Goal: Task Accomplishment & Management: Complete application form

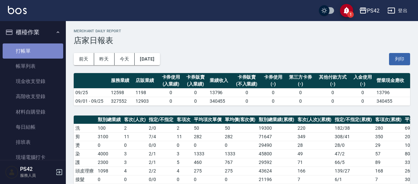
click at [34, 52] on link "打帳單" at bounding box center [33, 50] width 61 height 15
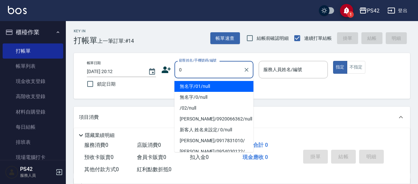
type input "0"
type input "2"
type input "無名字/01/null"
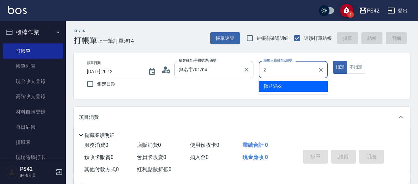
type input "[PERSON_NAME]-2"
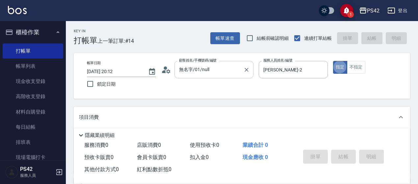
type button "true"
type input "無名字/0/null"
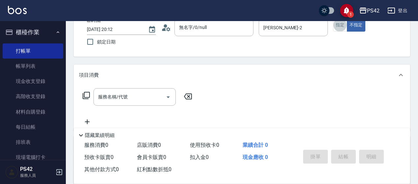
scroll to position [66, 0]
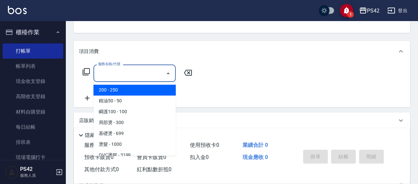
click at [129, 72] on input "服務名稱/代號" at bounding box center [129, 73] width 66 height 12
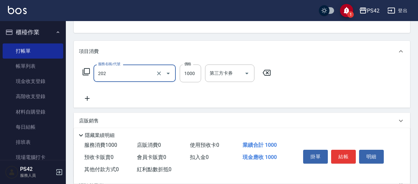
type input "燙髮(202)"
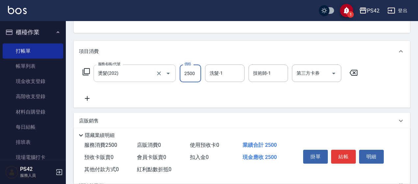
type input "2500"
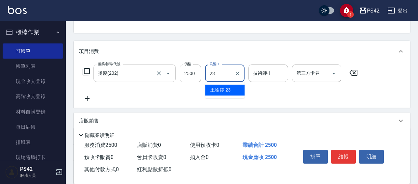
type input "[PERSON_NAME]-23"
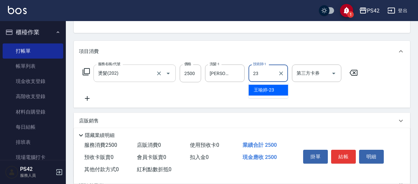
type input "[PERSON_NAME]-23"
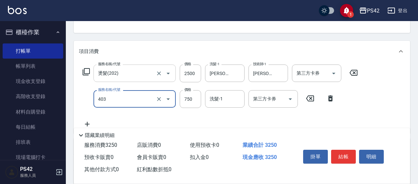
type input "750護(403)"
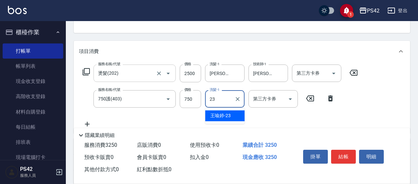
type input "[PERSON_NAME]-23"
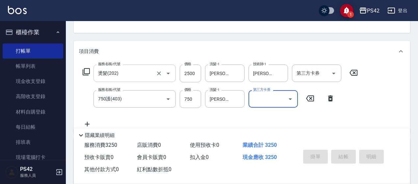
type input "[DATE] 20:16"
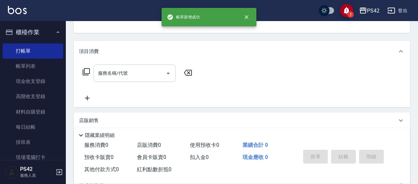
scroll to position [64, 0]
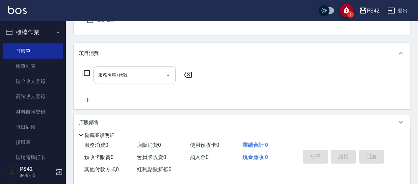
type input "0"
type input "2"
type input "無名字/01/null"
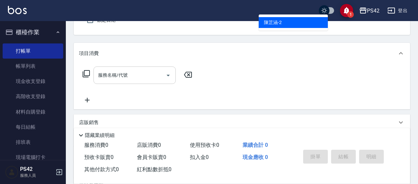
type input "[PERSON_NAME]-2"
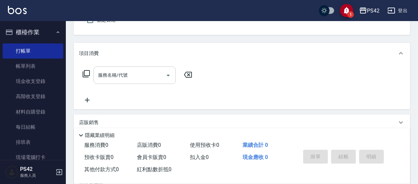
scroll to position [61, 0]
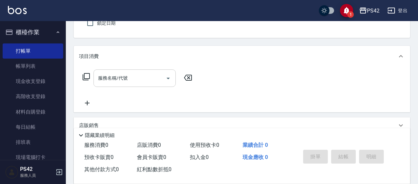
type button "false"
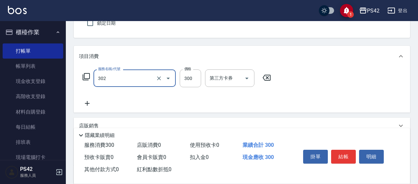
type input "剪髮(302)"
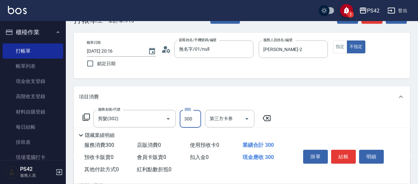
scroll to position [0, 0]
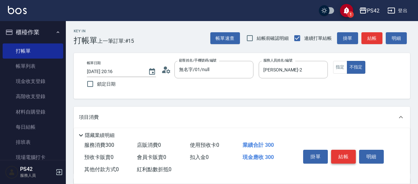
click at [347, 155] on button "結帳" at bounding box center [343, 157] width 25 height 14
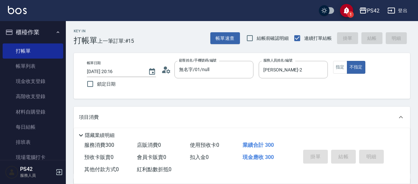
type input "[DATE] 20:17"
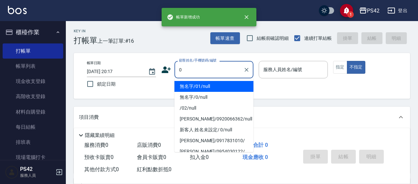
type input "無名字/01/null"
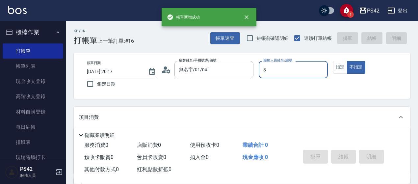
type input "[PERSON_NAME]-8"
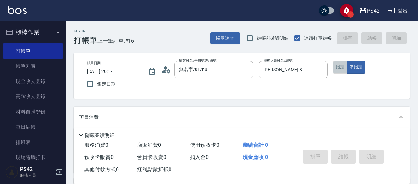
click at [340, 61] on button "指定" at bounding box center [340, 67] width 14 height 13
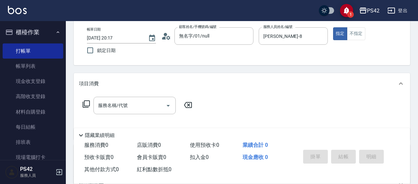
scroll to position [66, 0]
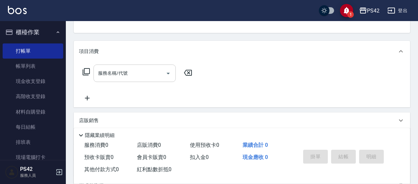
drag, startPoint x: 94, startPoint y: 70, endPoint x: 98, endPoint y: 70, distance: 4.3
click at [94, 70] on div "服務名稱/代號" at bounding box center [134, 72] width 82 height 17
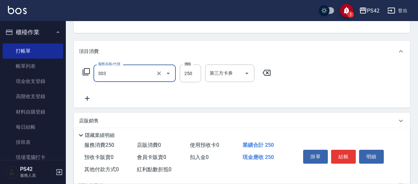
type input "剪髮(303)"
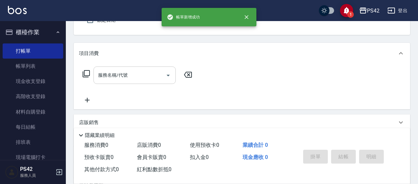
type input "無名字/01/null"
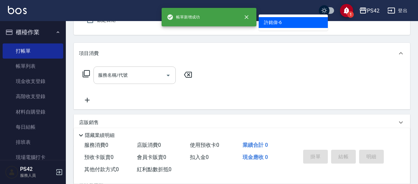
type input "[PERSON_NAME]-6"
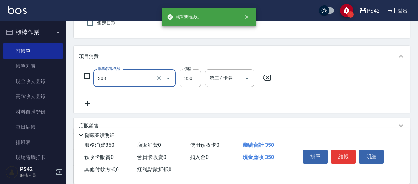
type input "洗+剪(308)"
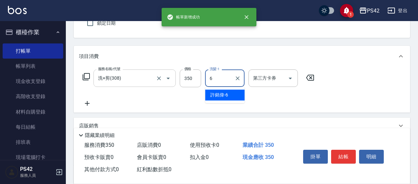
type input "[PERSON_NAME]-6"
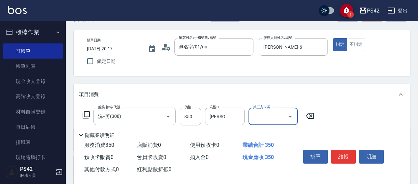
scroll to position [0, 0]
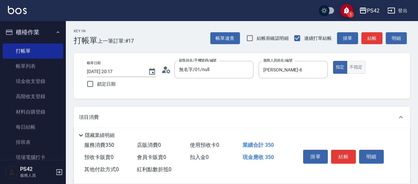
click at [355, 69] on button "不指定" at bounding box center [356, 67] width 18 height 13
click at [345, 151] on button "結帳" at bounding box center [343, 157] width 25 height 14
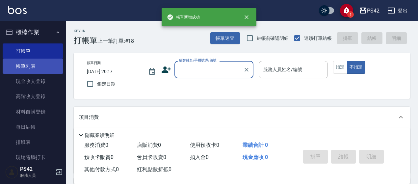
click at [25, 69] on link "帳單列表" at bounding box center [33, 66] width 61 height 15
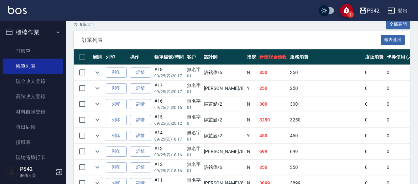
scroll to position [164, 0]
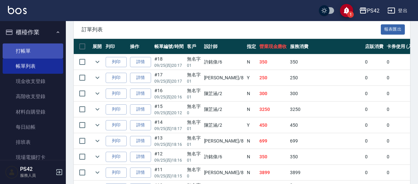
click at [31, 53] on link "打帳單" at bounding box center [33, 50] width 61 height 15
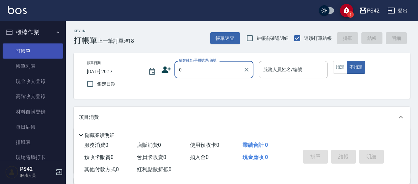
type input "無名字/01/null"
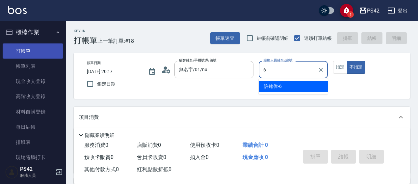
type input "[PERSON_NAME]-6"
type button "false"
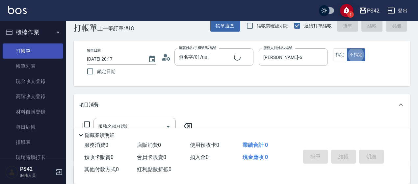
type input "無名字/0/null"
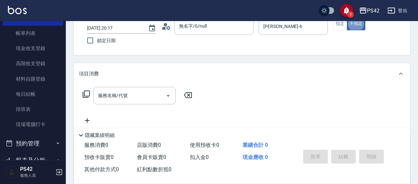
scroll to position [79, 0]
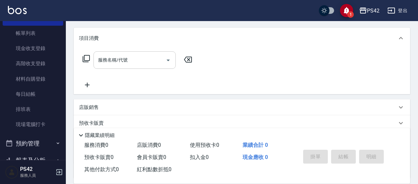
click at [136, 61] on input "服務名稱/代號" at bounding box center [129, 60] width 66 height 12
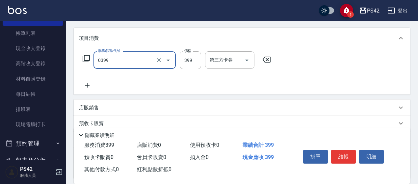
type input "海鹽399(0399)"
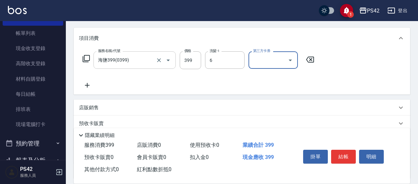
type input "[PERSON_NAME]-6"
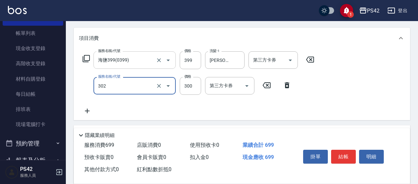
type input "剪髮(302)"
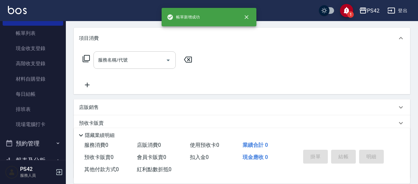
scroll to position [0, 0]
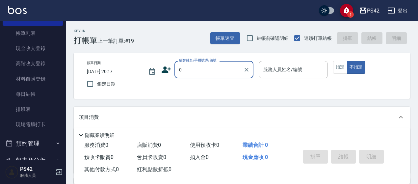
type input "無名字/01/null"
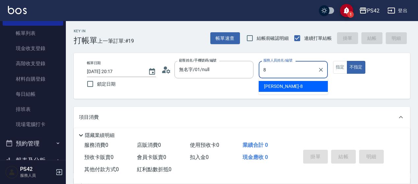
type input "[PERSON_NAME]-8"
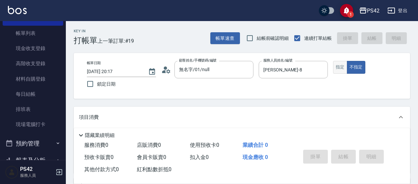
click at [342, 63] on button "指定" at bounding box center [340, 67] width 14 height 13
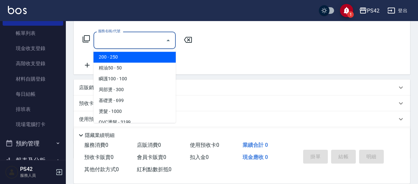
click at [118, 37] on input "服務名稱/代號" at bounding box center [129, 41] width 66 height 12
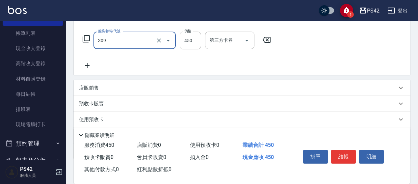
type input "洗+剪(309)"
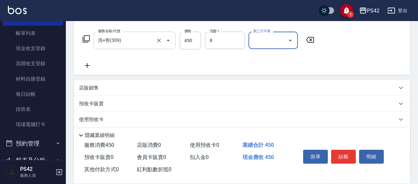
type input "[PERSON_NAME]-8"
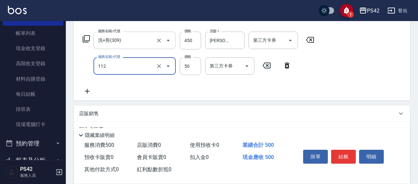
type input "精油50(112)"
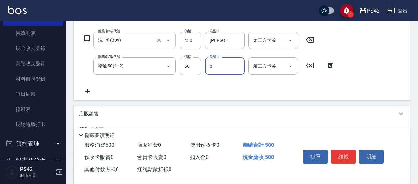
type input "[PERSON_NAME]-8"
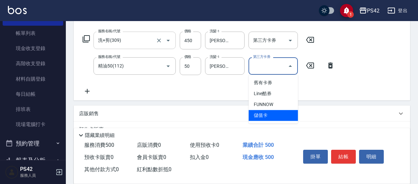
type input "儲值卡"
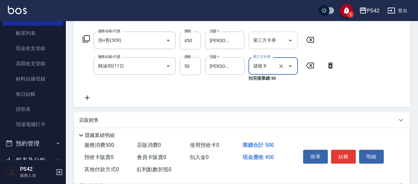
click at [289, 42] on icon "Open" at bounding box center [290, 41] width 8 height 8
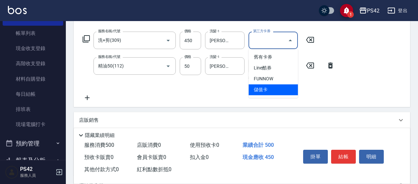
click at [278, 87] on span "儲值卡" at bounding box center [272, 89] width 49 height 11
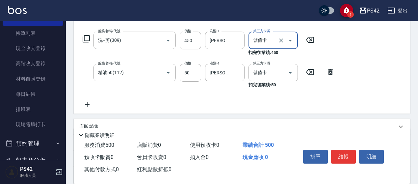
type input "儲值卡"
click at [342, 152] on button "結帳" at bounding box center [343, 157] width 25 height 14
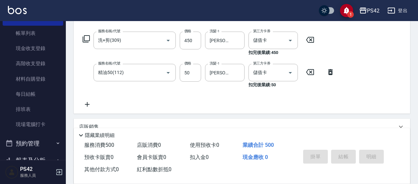
type input "[DATE] 20:18"
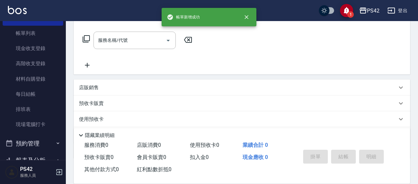
scroll to position [0, 0]
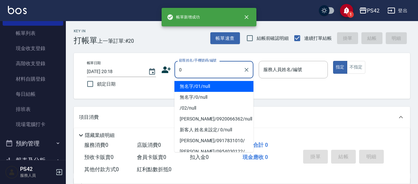
type input "無名字/01/null"
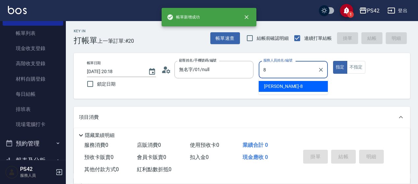
type input "[PERSON_NAME]-8"
type button "true"
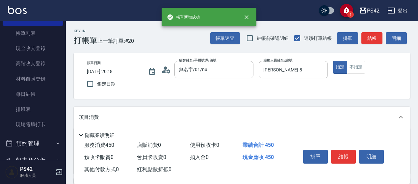
type input "洗+剪(309)"
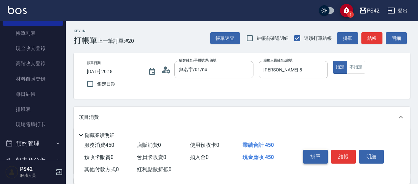
scroll to position [66, 0]
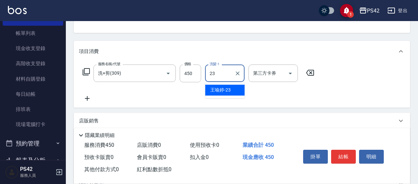
type input "[PERSON_NAME]-23"
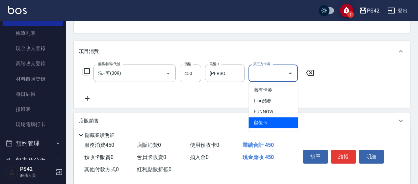
type input "儲值卡"
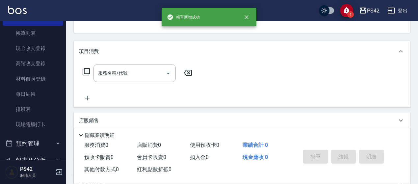
scroll to position [64, 0]
type input "無名字/01/null"
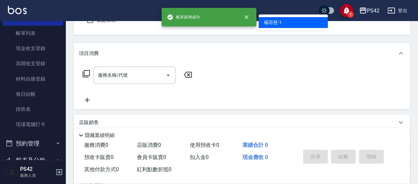
type input "[PERSON_NAME]-1"
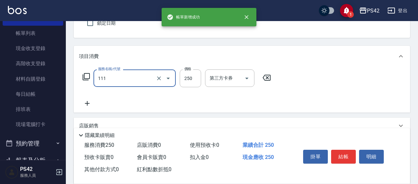
type input "200(111)"
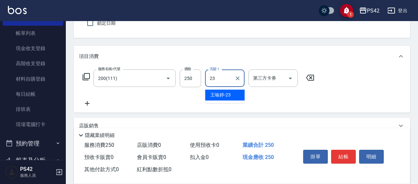
type input "[PERSON_NAME]-23"
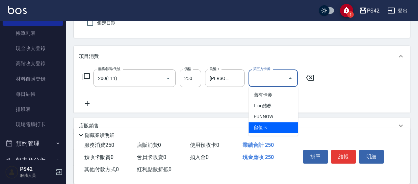
type input "儲值卡"
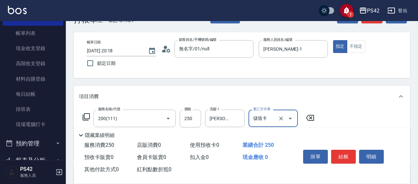
scroll to position [0, 0]
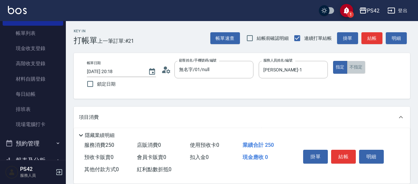
click at [356, 70] on button "不指定" at bounding box center [356, 67] width 18 height 13
click at [322, 64] on div at bounding box center [320, 69] width 9 height 17
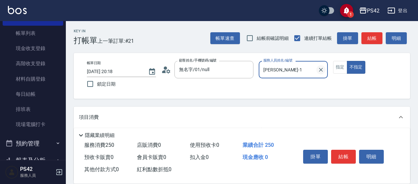
click at [321, 69] on icon "Clear" at bounding box center [320, 69] width 7 height 7
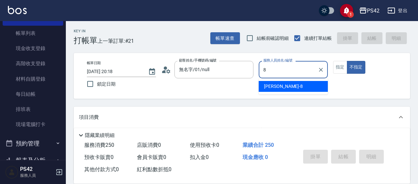
type input "[PERSON_NAME]-8"
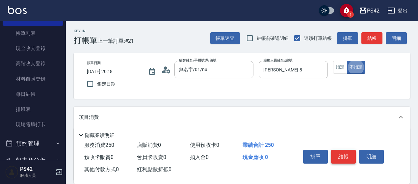
click at [342, 152] on button "結帳" at bounding box center [343, 157] width 25 height 14
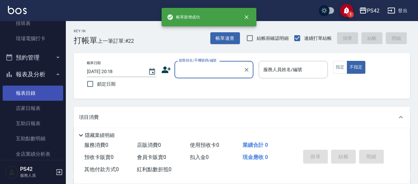
scroll to position [132, 0]
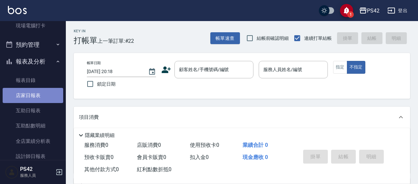
click at [37, 94] on link "店家日報表" at bounding box center [33, 95] width 61 height 15
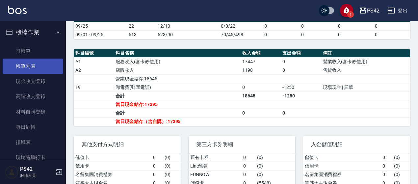
scroll to position [164, 0]
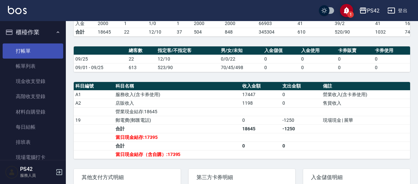
click at [41, 55] on link "打帳單" at bounding box center [33, 50] width 61 height 15
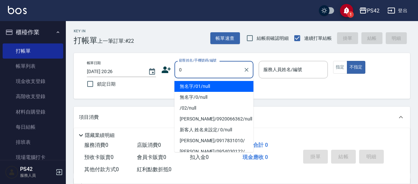
type input "無名字/01/null"
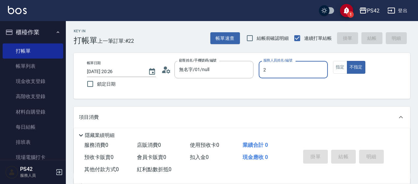
type input "[PERSON_NAME]-2"
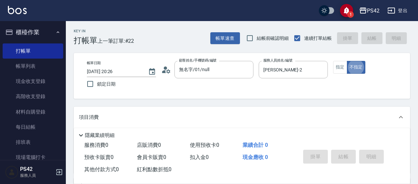
type button "false"
type input "無名字/0/null"
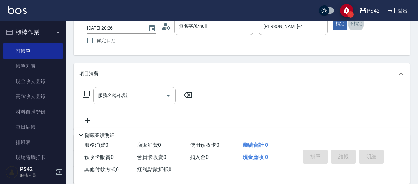
scroll to position [66, 0]
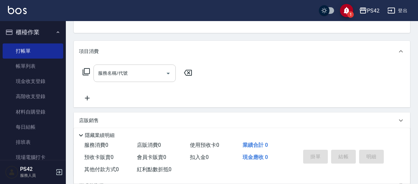
click at [106, 73] on input "服務名稱/代號" at bounding box center [129, 73] width 66 height 12
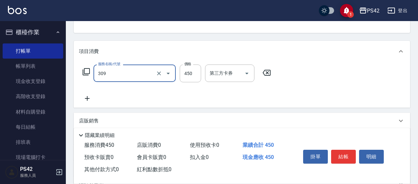
type input "洗+剪(309)"
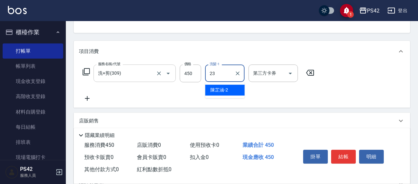
type input "[PERSON_NAME]-23"
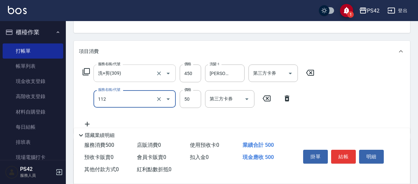
type input "精油50(112)"
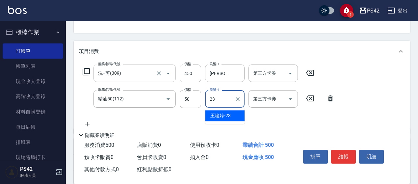
type input "[PERSON_NAME]-23"
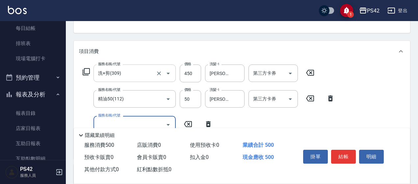
scroll to position [132, 0]
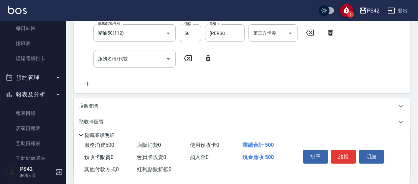
click at [87, 103] on p "店販銷售" at bounding box center [89, 106] width 20 height 7
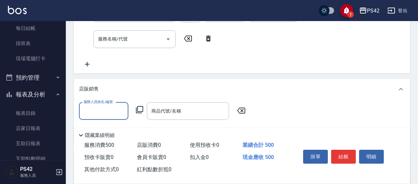
scroll to position [197, 0]
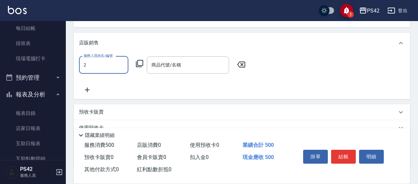
type input "[PERSON_NAME]-2"
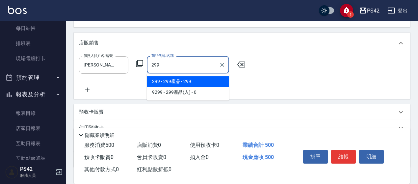
type input "299產品"
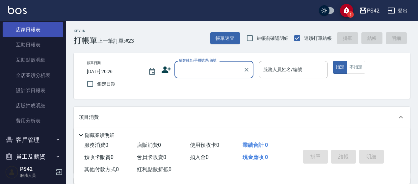
click at [33, 32] on link "店家日報表" at bounding box center [33, 29] width 61 height 15
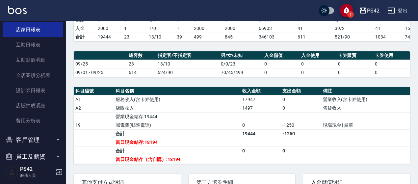
scroll to position [164, 0]
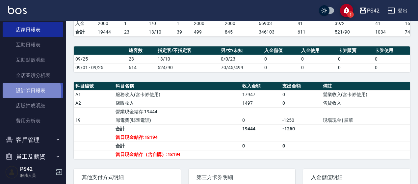
click at [22, 92] on link "設計師日報表" at bounding box center [33, 90] width 61 height 15
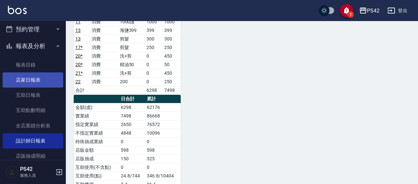
scroll to position [132, 0]
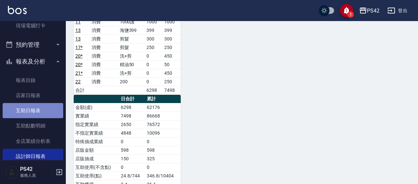
click at [39, 111] on link "互助日報表" at bounding box center [33, 110] width 61 height 15
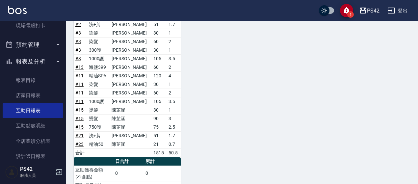
scroll to position [362, 0]
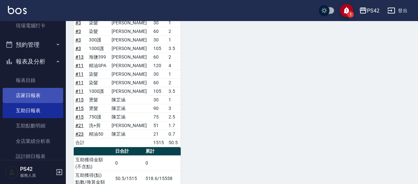
click at [32, 95] on link "店家日報表" at bounding box center [33, 95] width 61 height 15
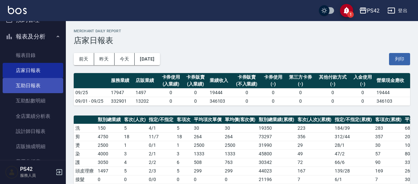
scroll to position [197, 0]
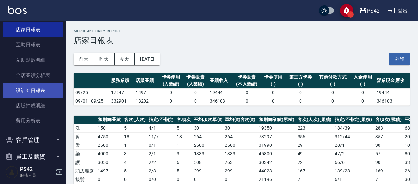
click at [42, 90] on link "設計師日報表" at bounding box center [33, 90] width 61 height 15
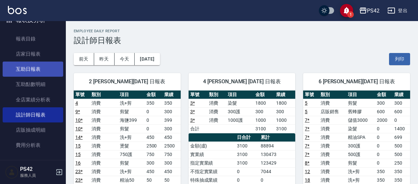
scroll to position [164, 0]
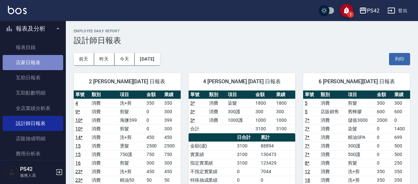
click at [44, 65] on link "店家日報表" at bounding box center [33, 62] width 61 height 15
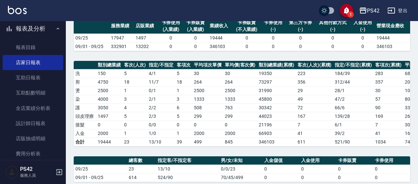
scroll to position [66, 0]
